Goal: Transaction & Acquisition: Purchase product/service

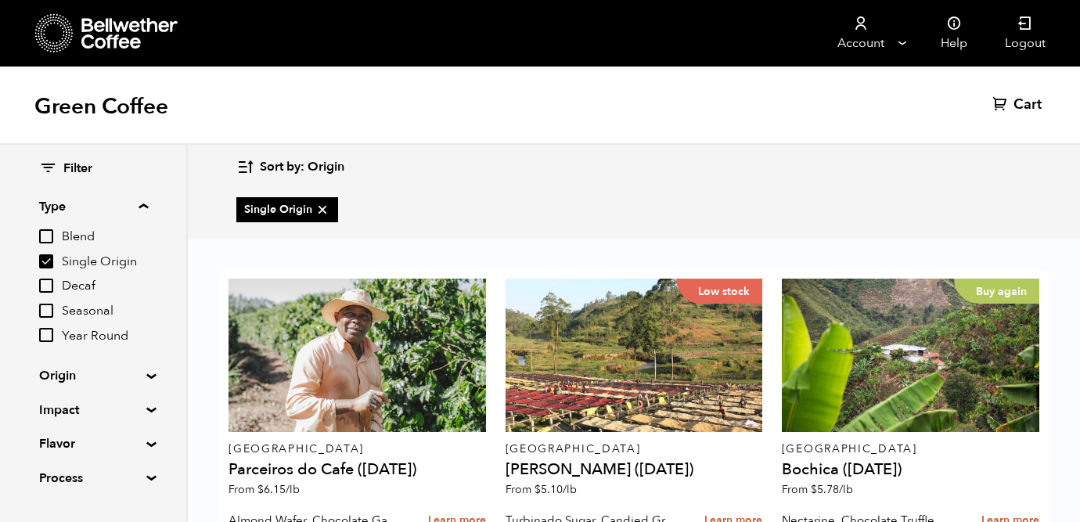
scroll to position [1047, 0]
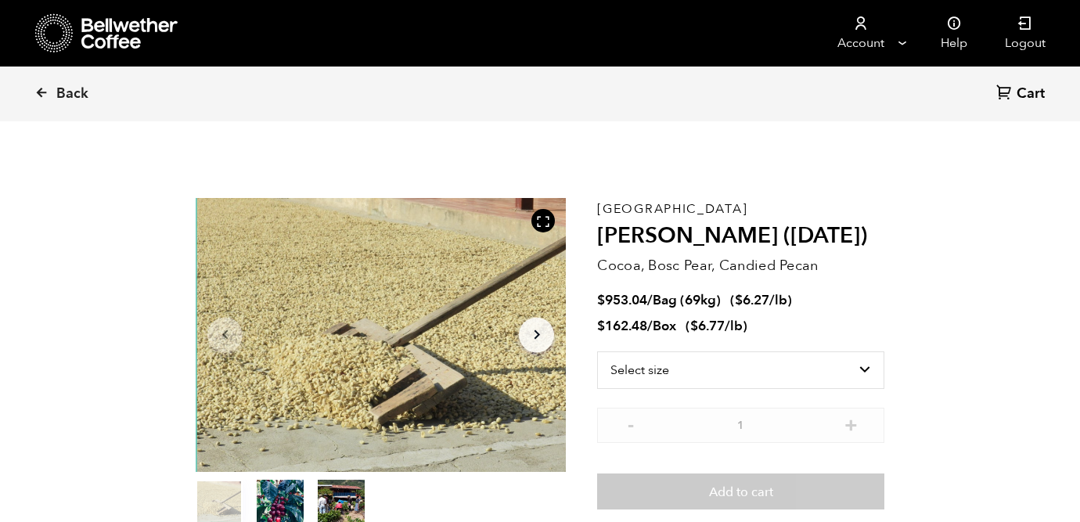
scroll to position [681, 670]
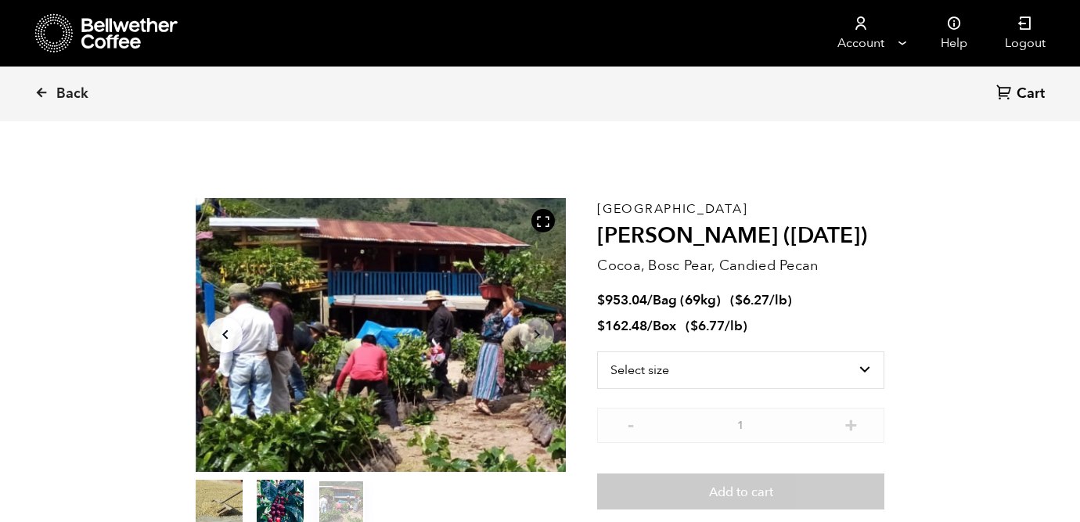
click at [543, 350] on div at bounding box center [381, 335] width 370 height 274
click at [537, 338] on icon "Arrow Right" at bounding box center [536, 334] width 19 height 19
click at [228, 337] on icon "Arrow Left" at bounding box center [225, 334] width 19 height 19
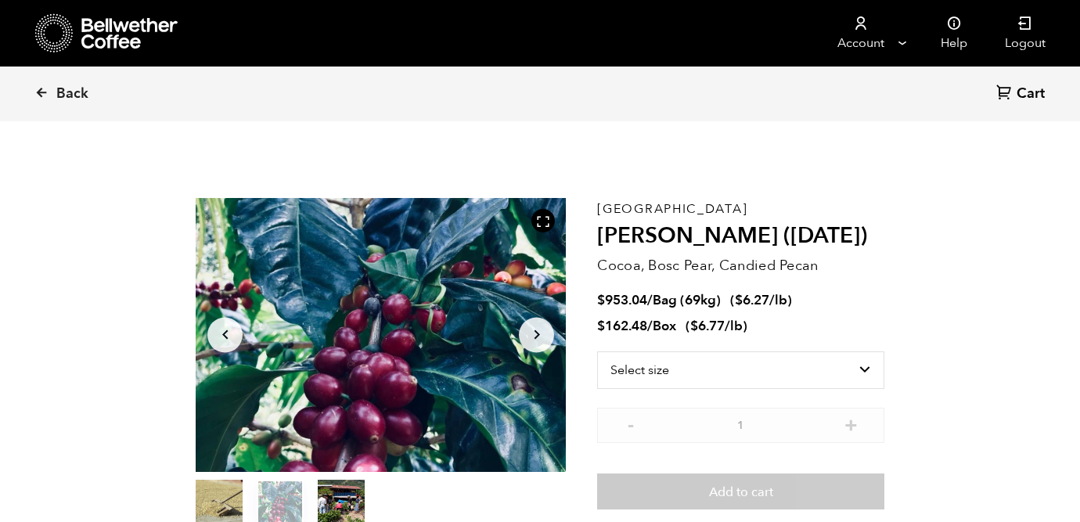
click at [228, 337] on icon "Arrow Left" at bounding box center [225, 334] width 19 height 19
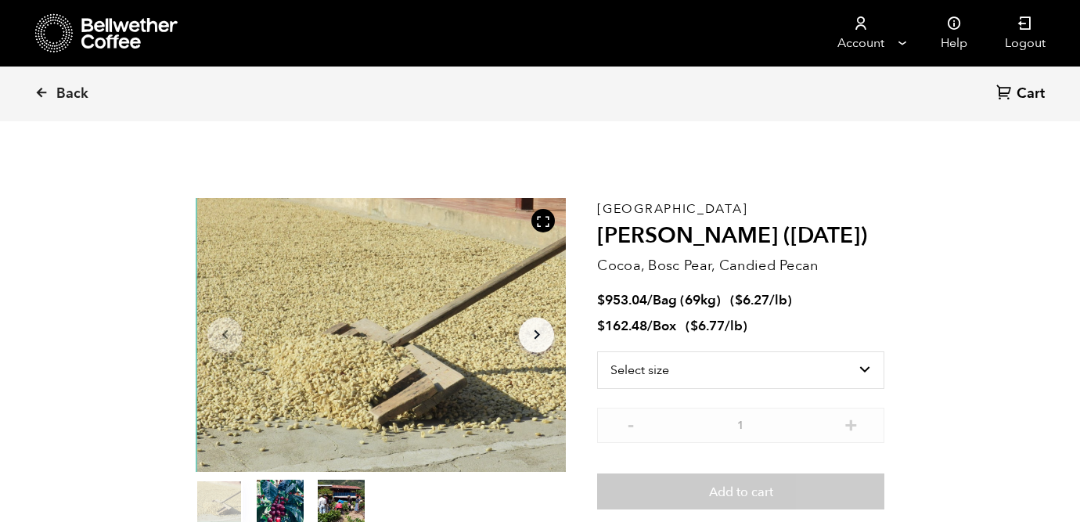
click at [237, 344] on button "Arrow Left" at bounding box center [224, 334] width 35 height 35
click at [223, 336] on icon "Arrow Left" at bounding box center [225, 334] width 19 height 19
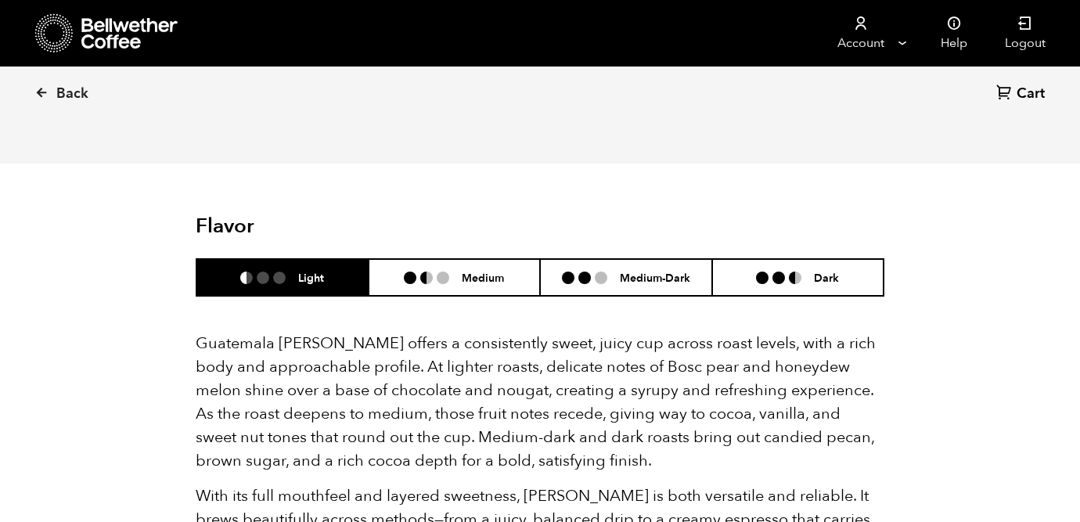
scroll to position [893, 0]
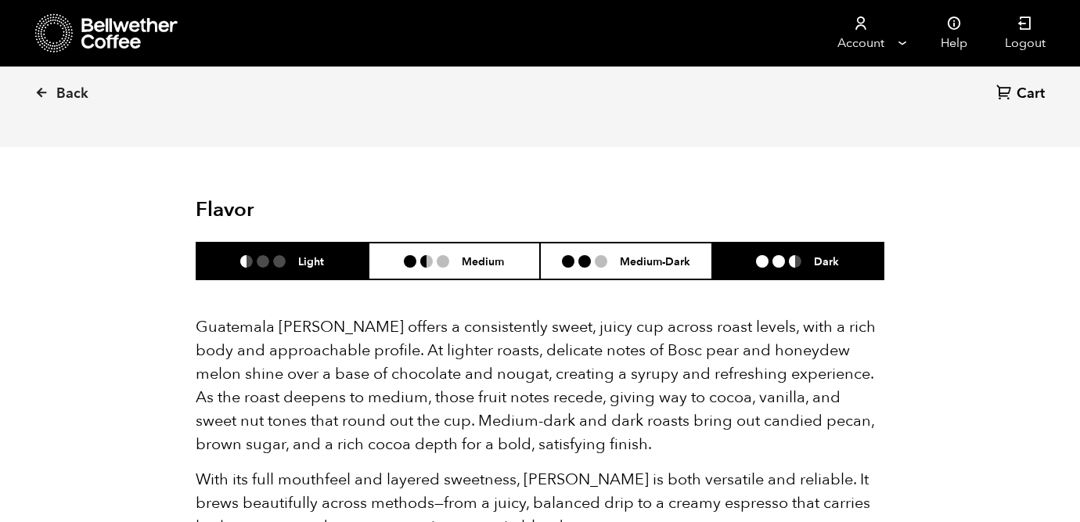
click at [824, 263] on h6 "Dark" at bounding box center [826, 260] width 25 height 13
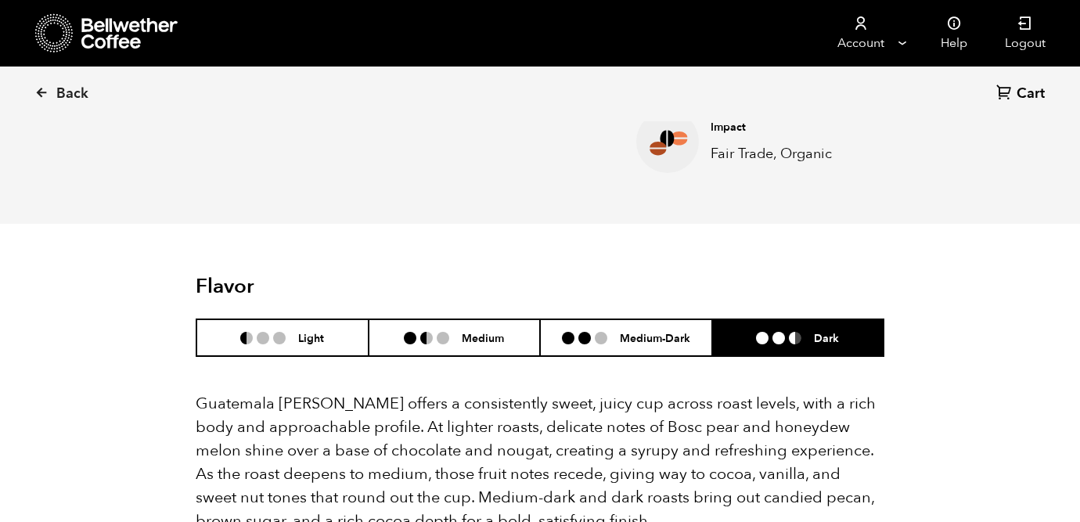
scroll to position [0, 0]
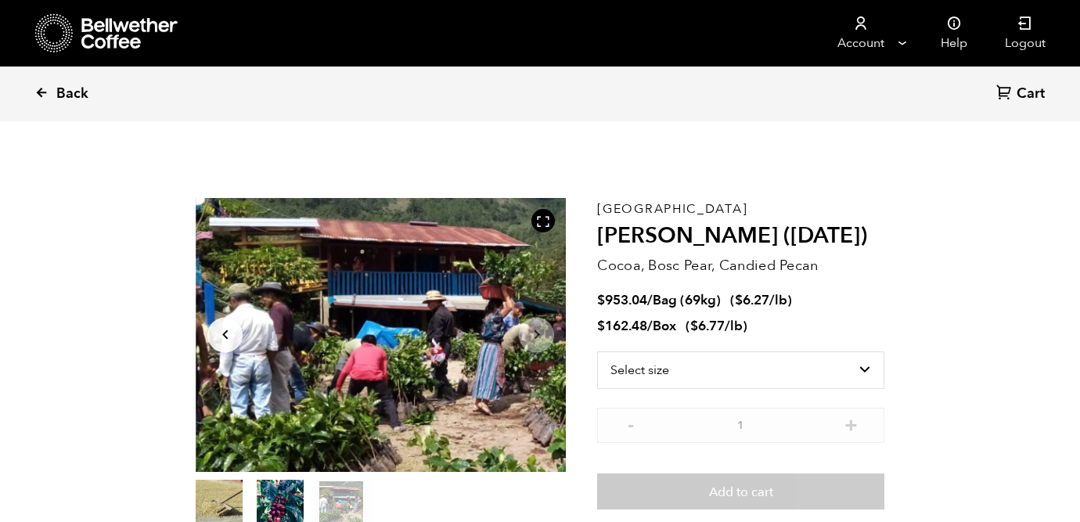
click at [41, 94] on icon at bounding box center [41, 92] width 14 height 14
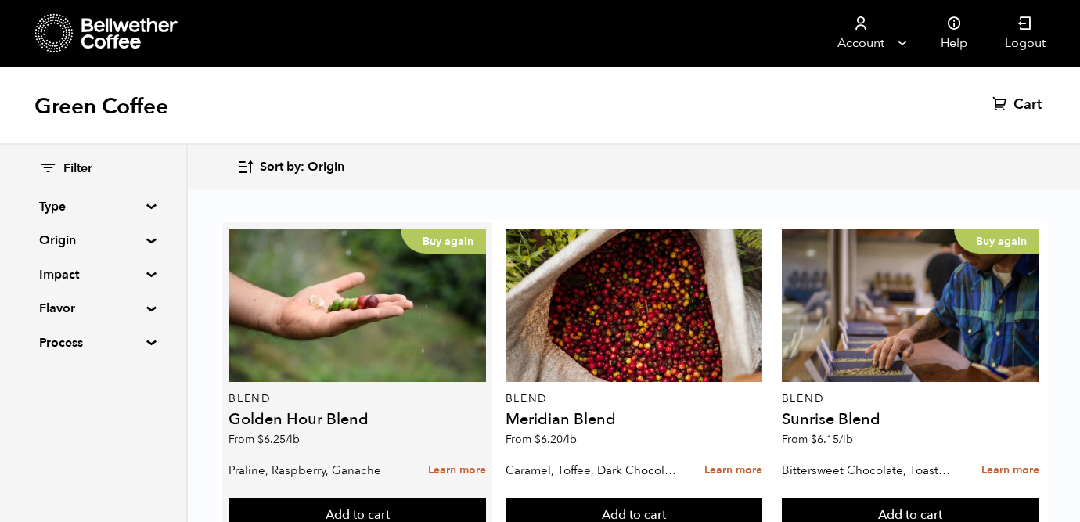
scroll to position [375, 0]
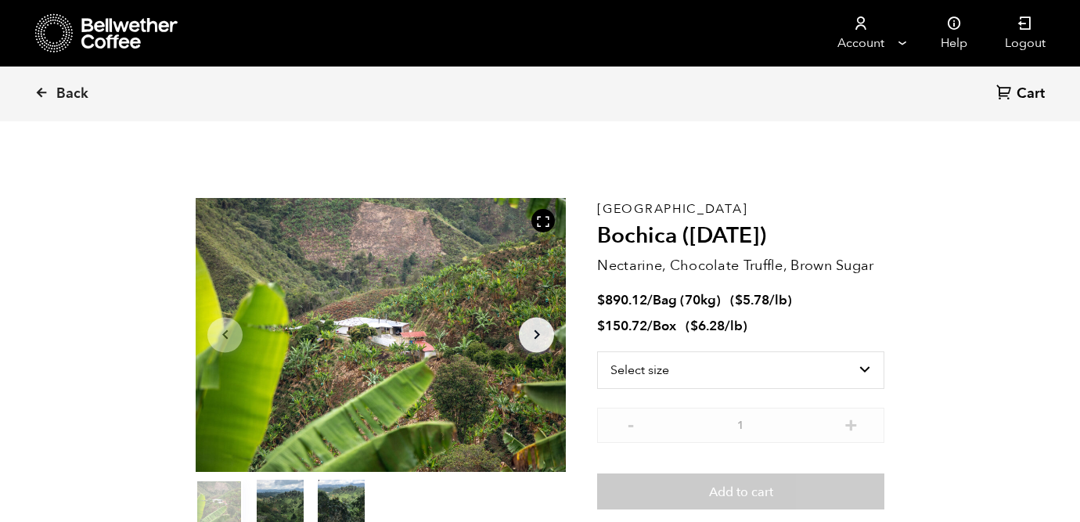
scroll to position [681, 670]
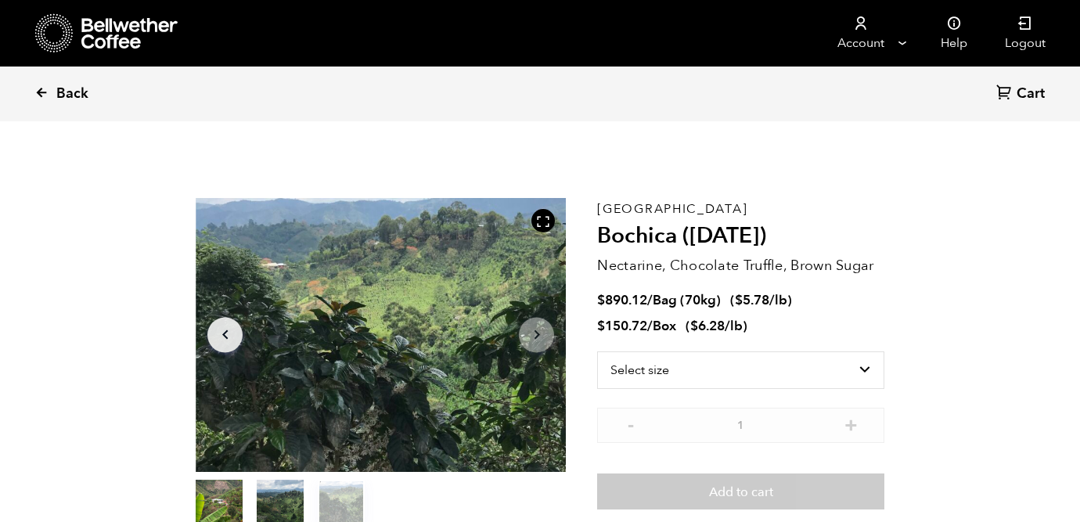
click at [45, 85] on icon at bounding box center [41, 92] width 14 height 14
click at [41, 92] on icon at bounding box center [41, 92] width 14 height 14
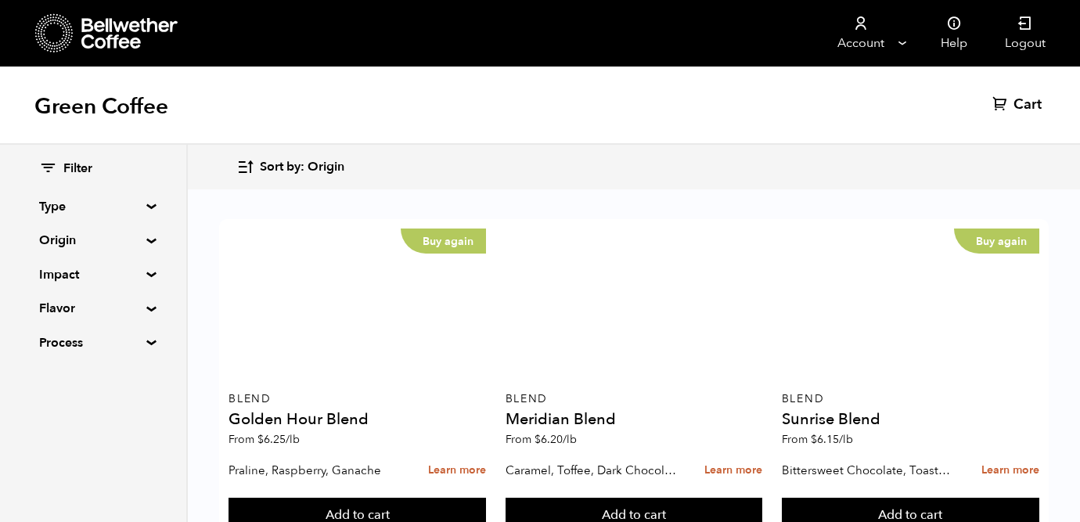
scroll to position [962, 0]
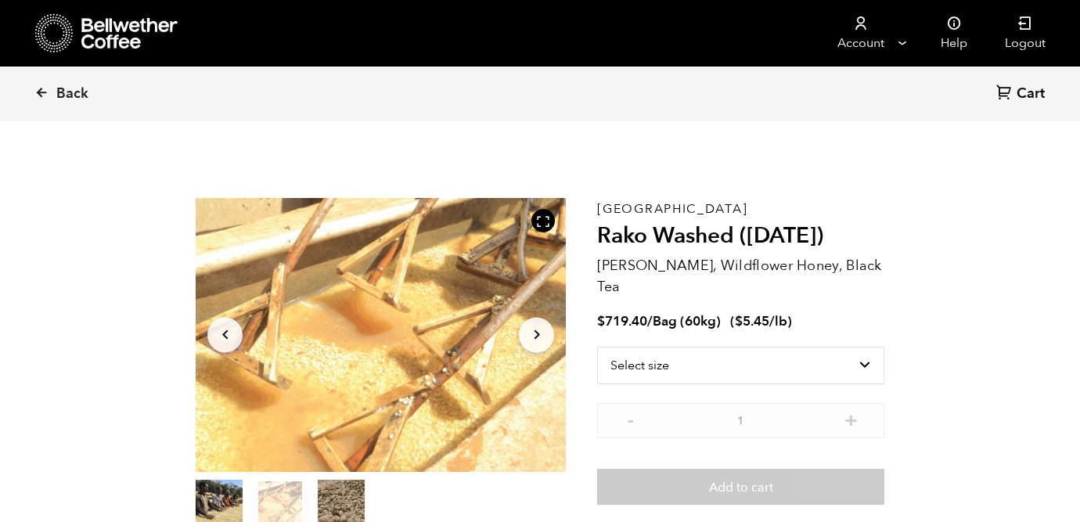
scroll to position [681, 670]
click at [528, 334] on icon "Arrow Right" at bounding box center [536, 334] width 19 height 19
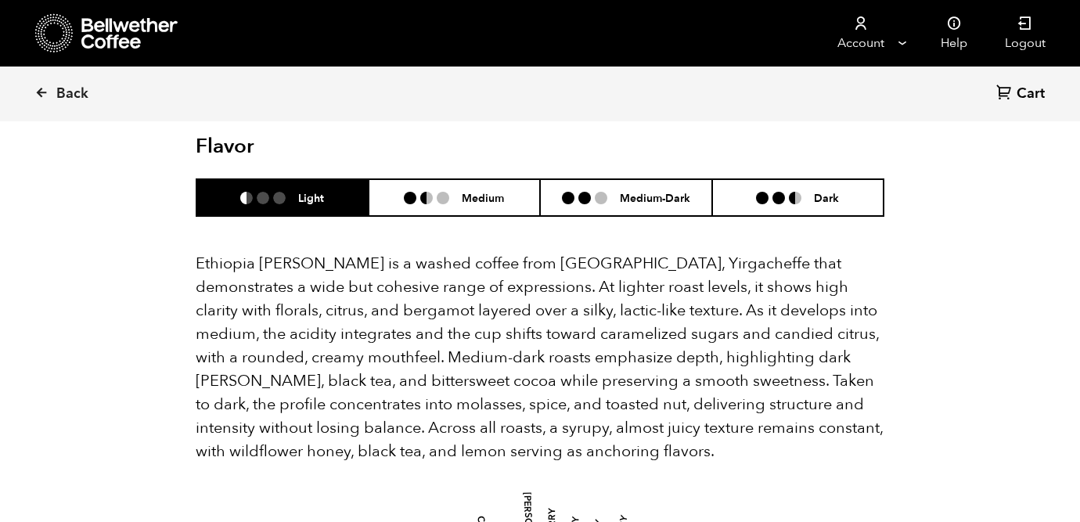
scroll to position [1042, 0]
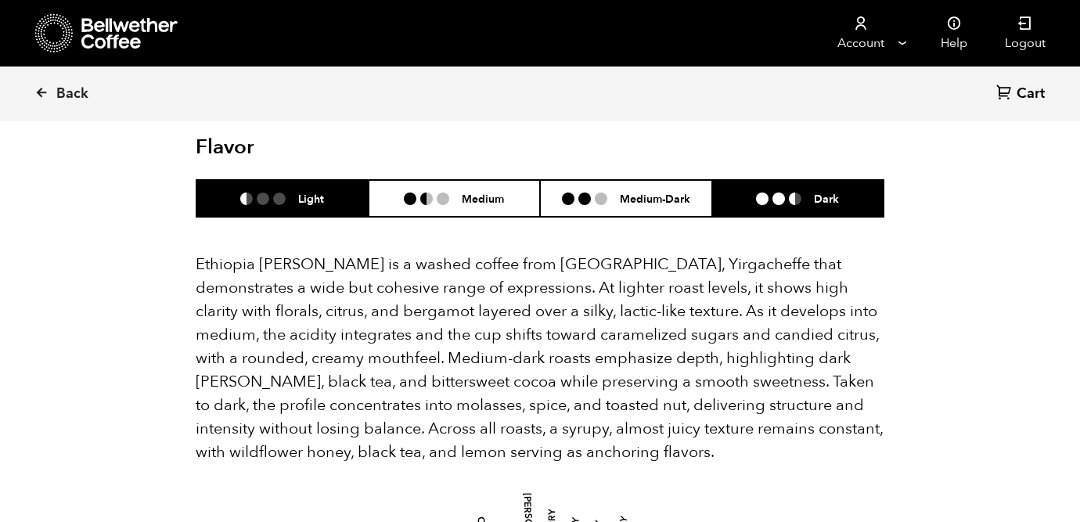
click at [731, 180] on li "Dark" at bounding box center [798, 198] width 172 height 37
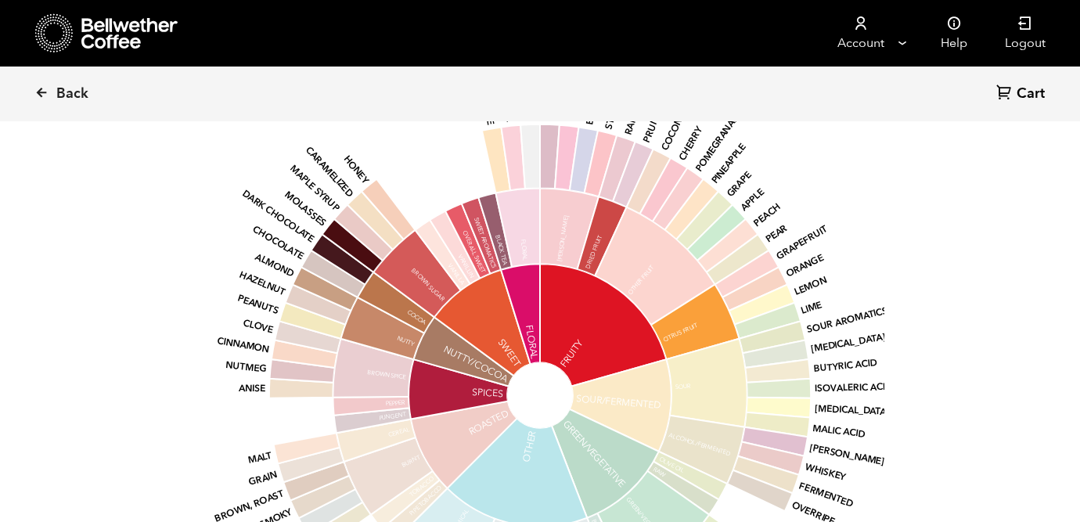
scroll to position [1491, 0]
